Goal: Task Accomplishment & Management: Manage account settings

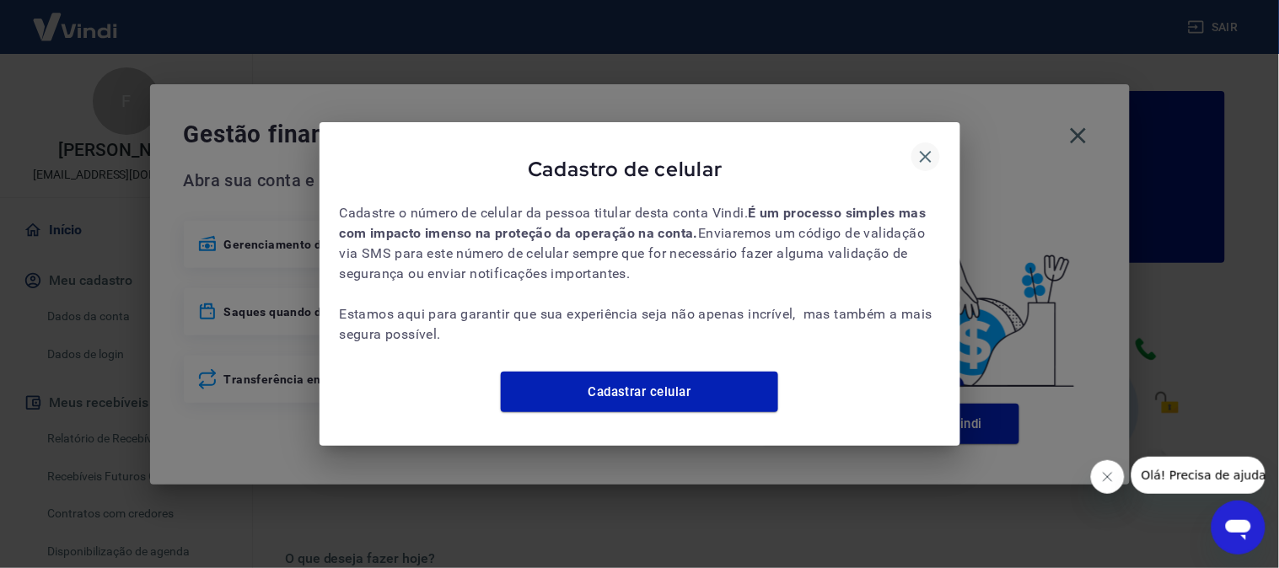
click at [924, 147] on icon "button" at bounding box center [925, 157] width 20 height 20
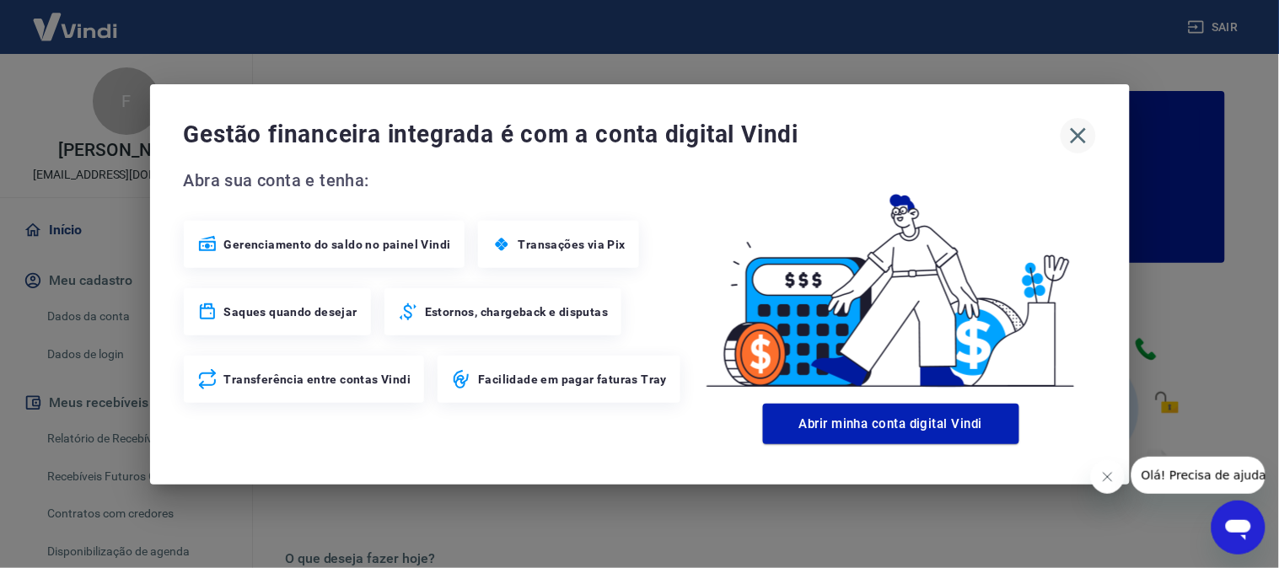
click at [1075, 130] on icon "button" at bounding box center [1078, 135] width 27 height 27
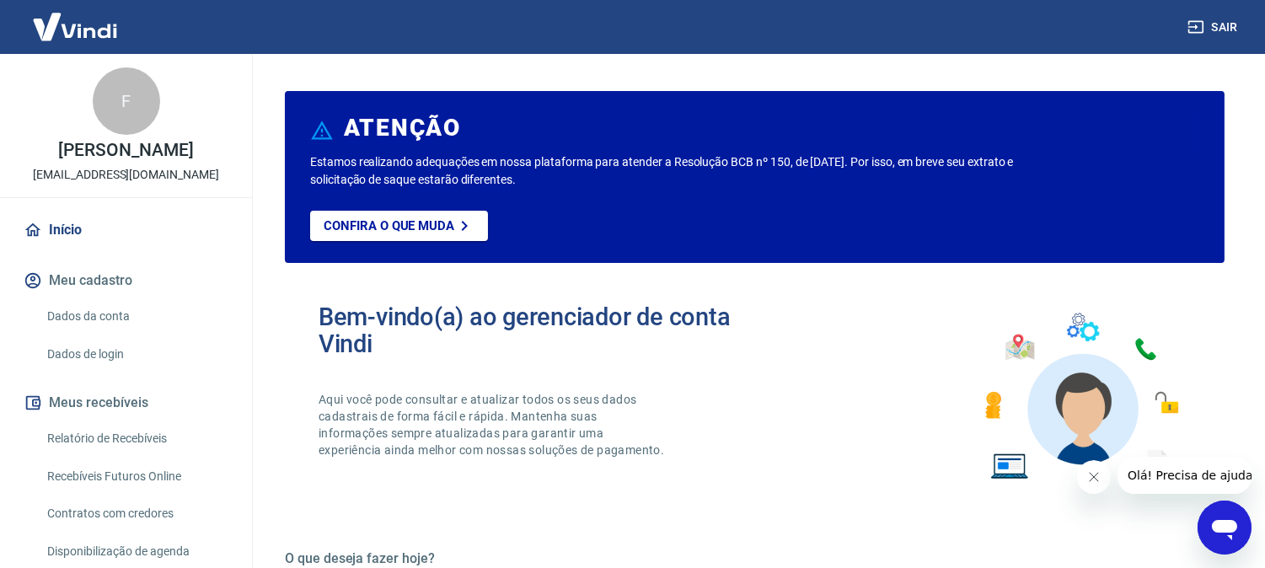
click at [1222, 20] on button "Sair" at bounding box center [1214, 27] width 61 height 31
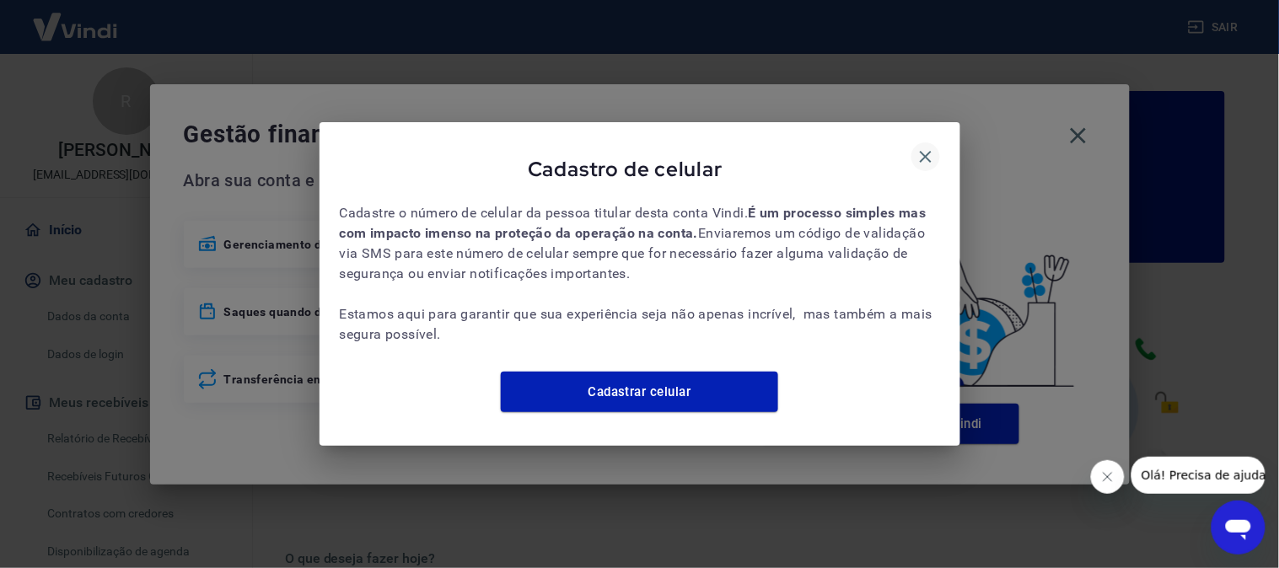
click at [922, 148] on icon "button" at bounding box center [925, 157] width 20 height 20
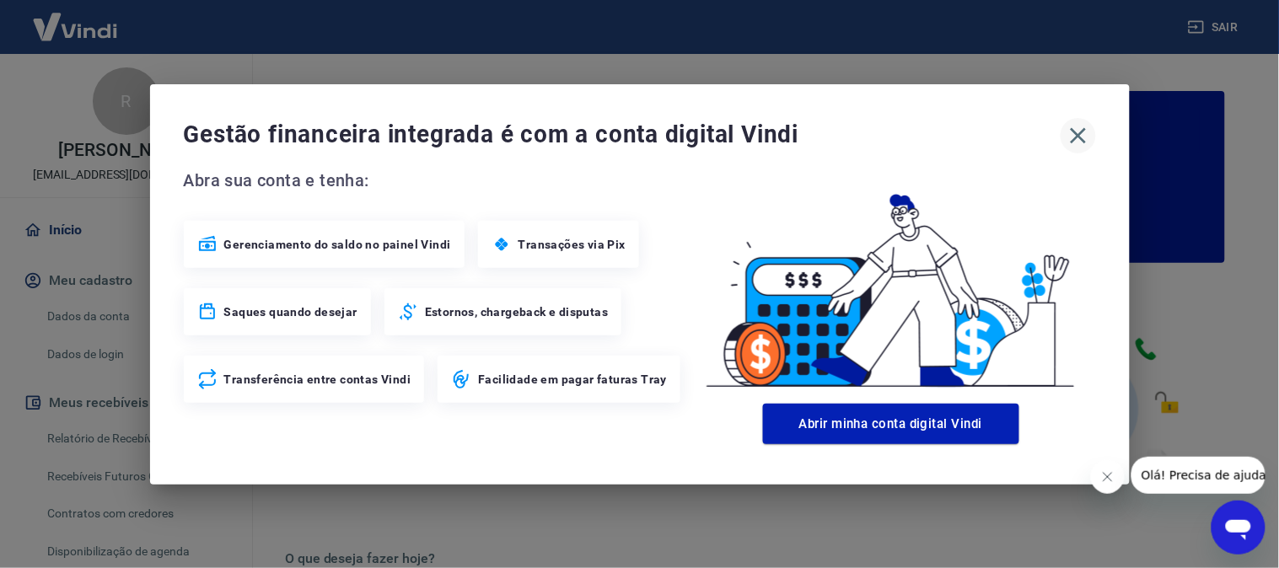
click at [1073, 139] on icon "button" at bounding box center [1078, 135] width 16 height 16
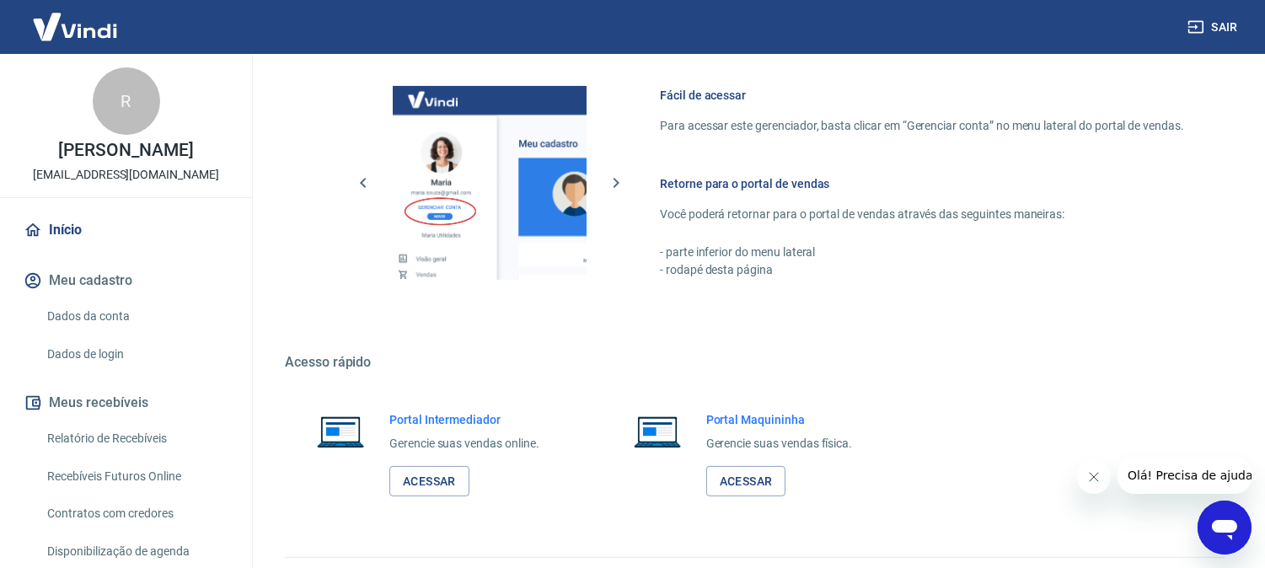
scroll to position [938, 0]
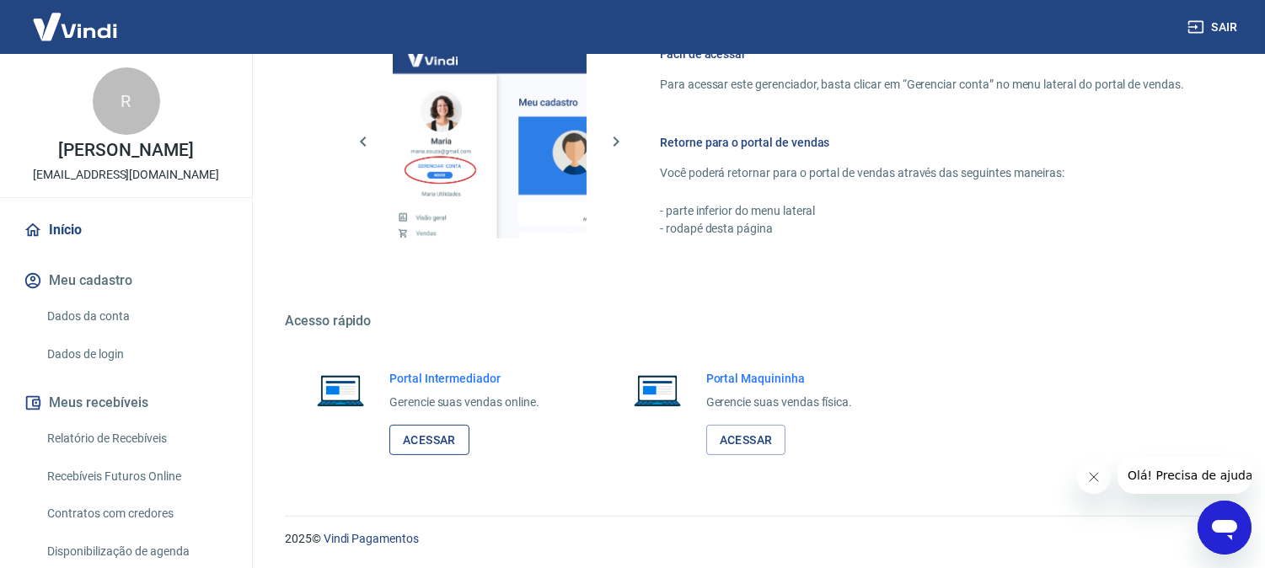
click at [414, 444] on link "Acessar" at bounding box center [429, 440] width 80 height 31
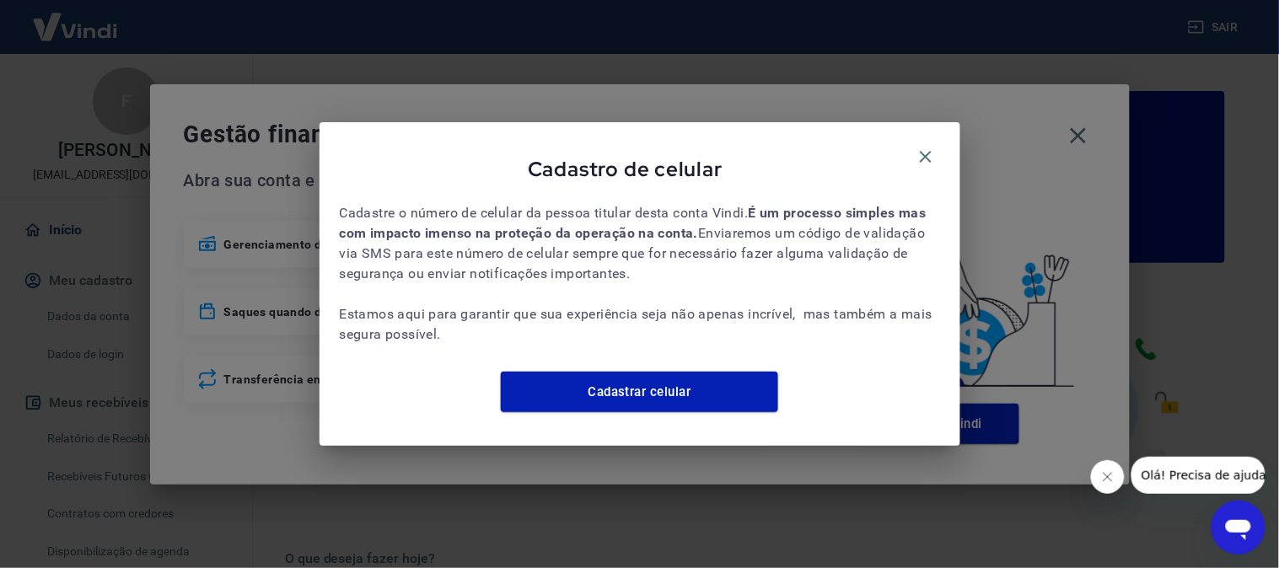
click at [926, 151] on icon "button" at bounding box center [926, 157] width 12 height 12
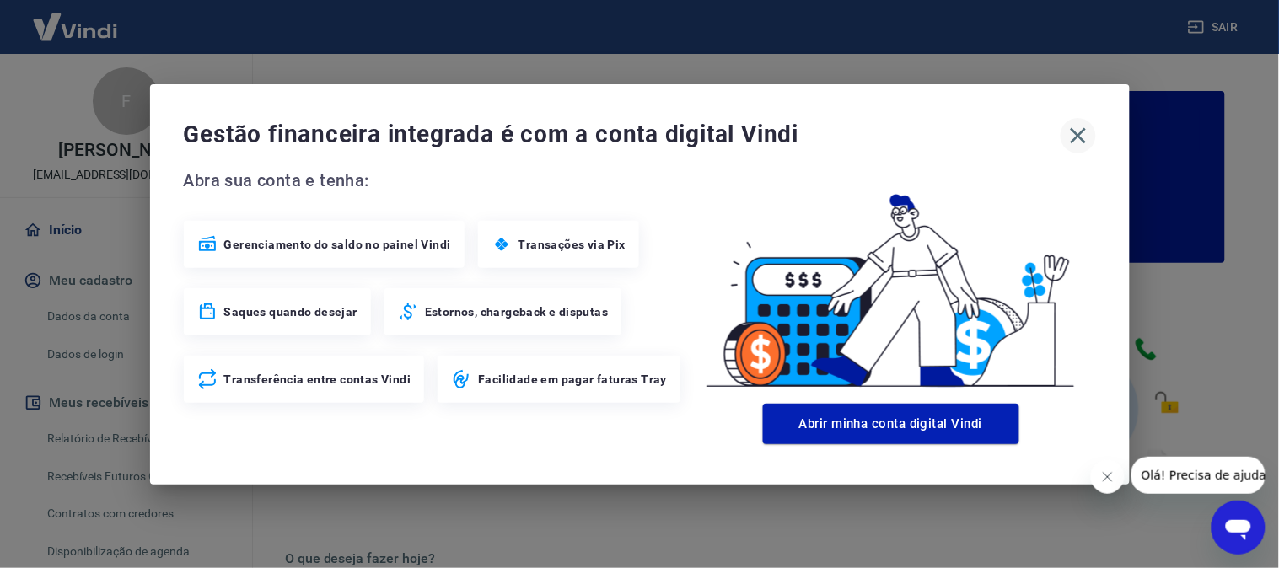
click at [1080, 138] on icon "button" at bounding box center [1078, 135] width 16 height 16
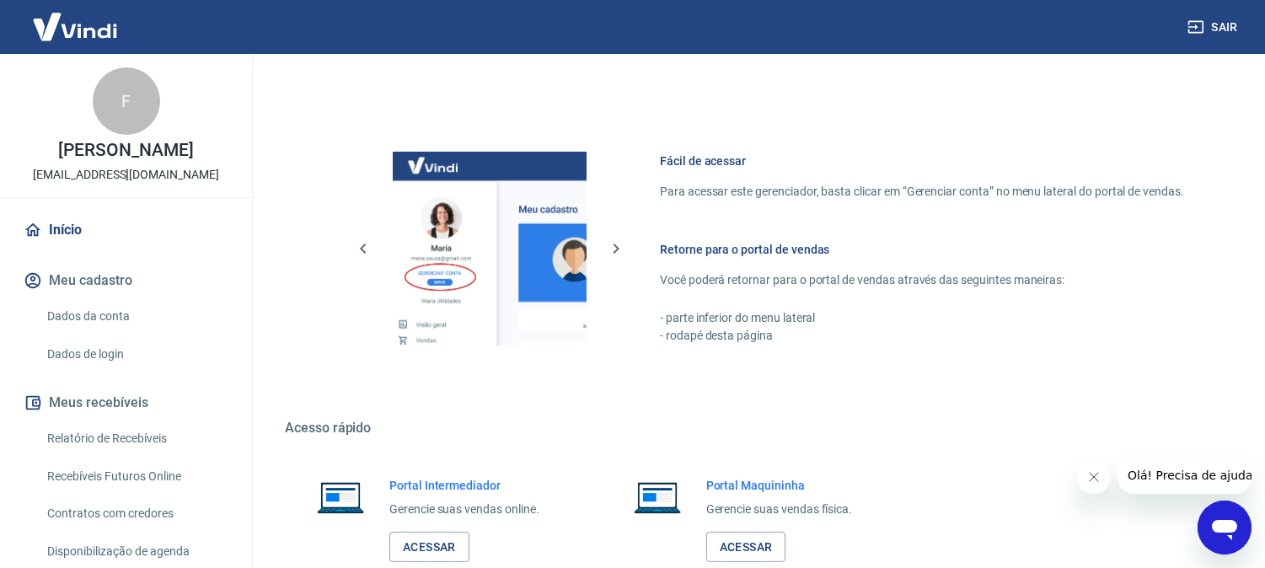
scroll to position [938, 0]
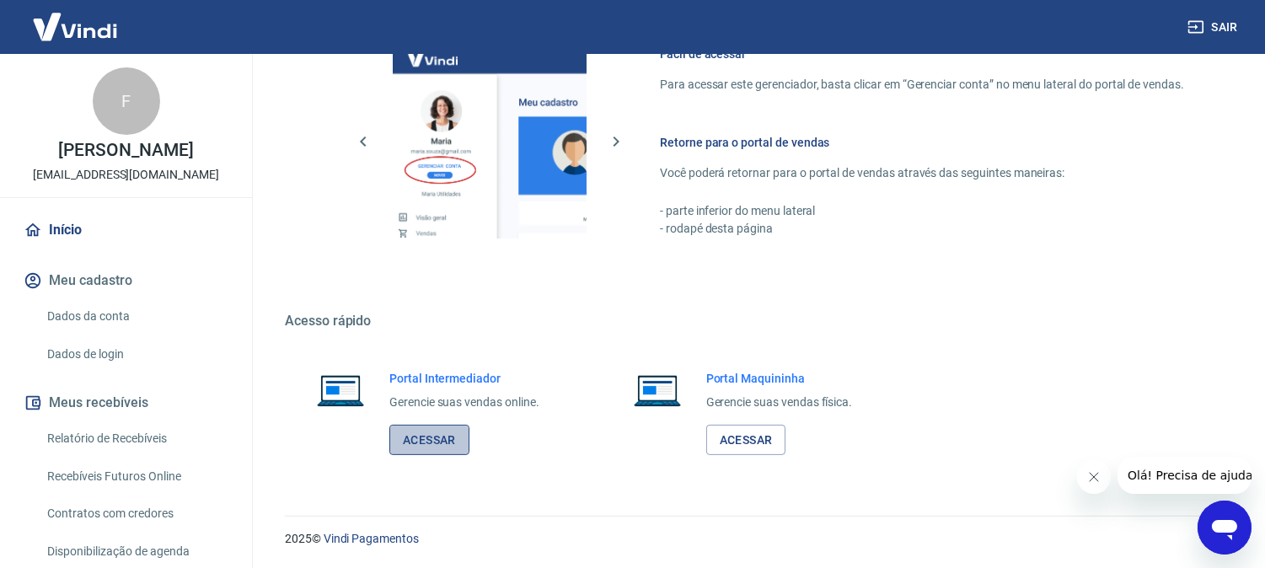
click at [418, 454] on link "Acessar" at bounding box center [429, 440] width 80 height 31
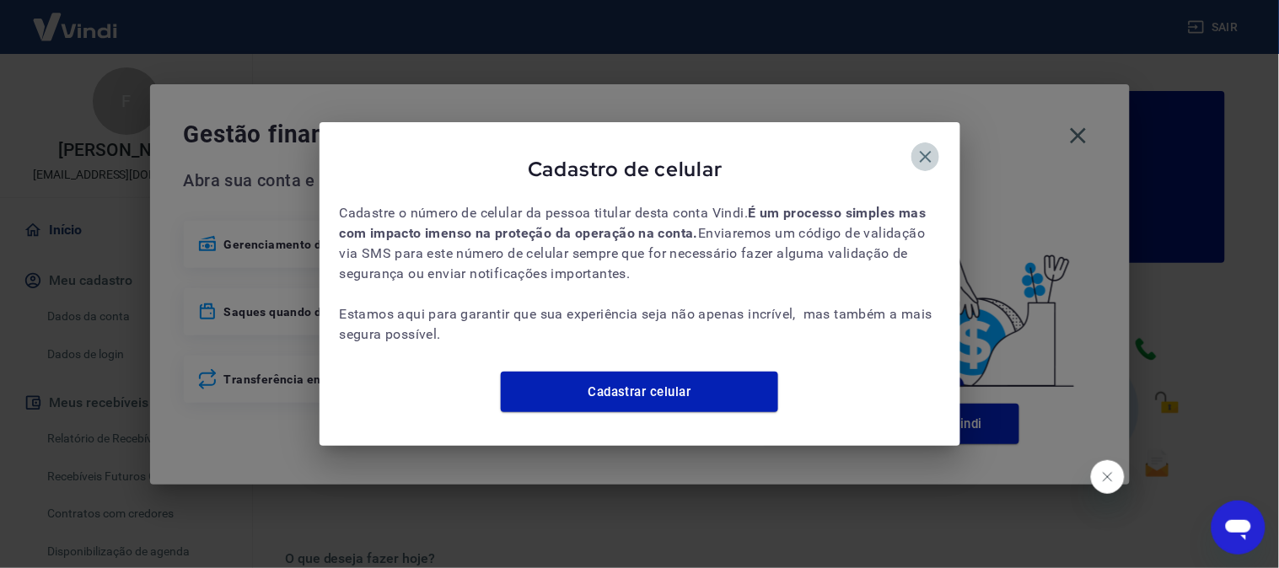
drag, startPoint x: 925, startPoint y: 137, endPoint x: 1082, endPoint y: 137, distance: 156.8
click at [928, 147] on icon "button" at bounding box center [925, 157] width 20 height 20
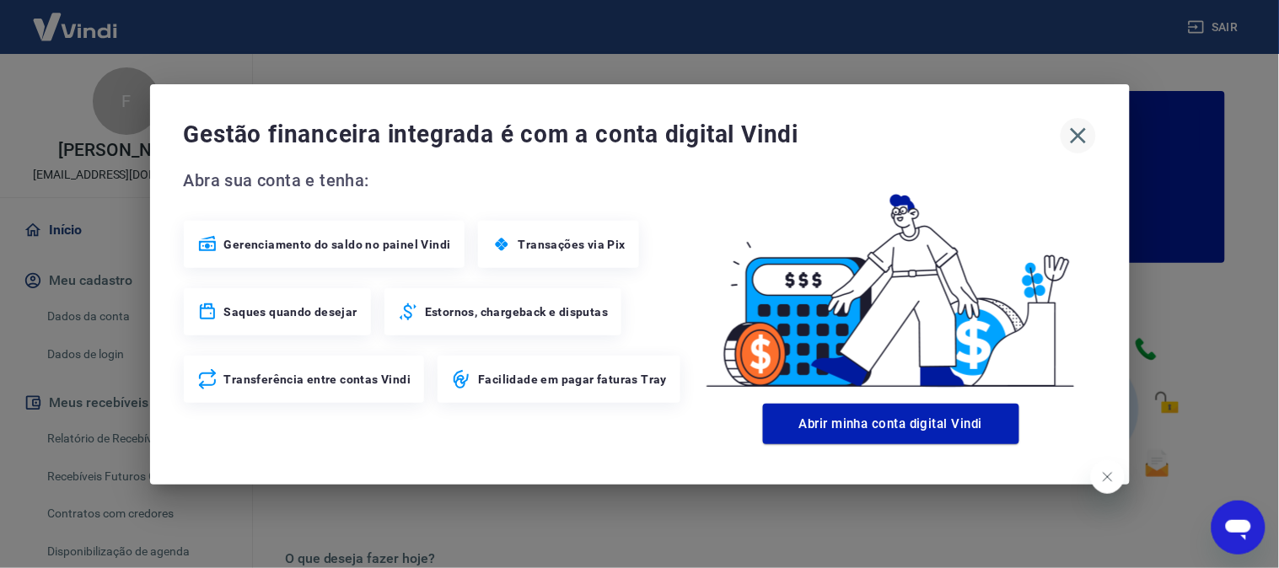
drag, startPoint x: 1086, startPoint y: 136, endPoint x: 851, endPoint y: 214, distance: 247.1
click at [1085, 136] on icon "button" at bounding box center [1078, 135] width 27 height 27
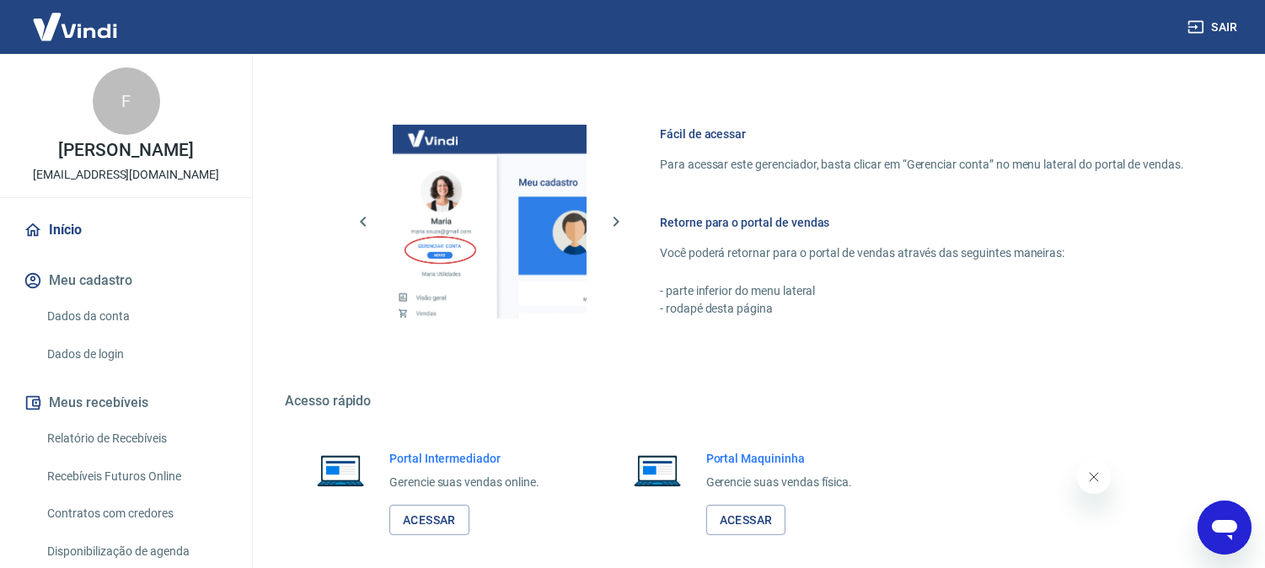
scroll to position [938, 0]
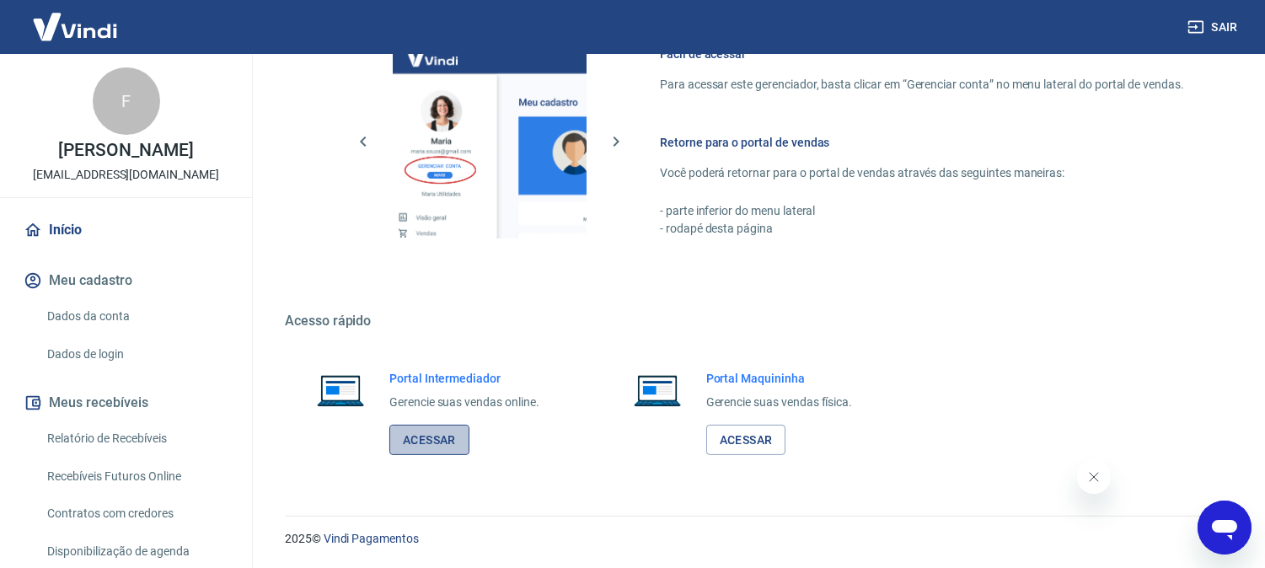
click at [403, 450] on link "Acessar" at bounding box center [429, 440] width 80 height 31
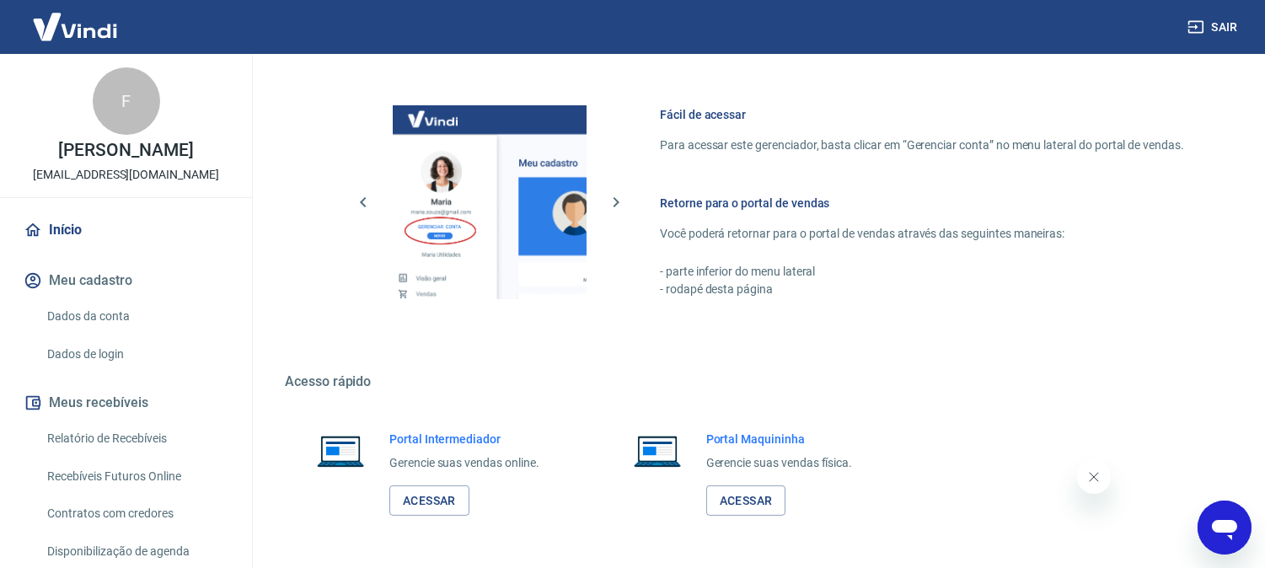
scroll to position [845, 0]
